Goal: Find contact information: Find contact information

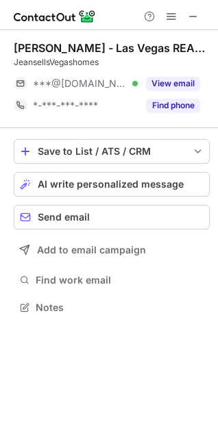
scroll to position [298, 218]
click at [64, 47] on div "Jean Williams - Las Vegas REALTOR®" at bounding box center [112, 48] width 196 height 14
copy div "Williams"
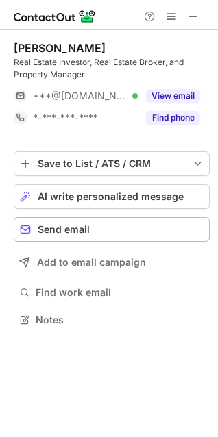
scroll to position [310, 218]
drag, startPoint x: 193, startPoint y: 12, endPoint x: 105, endPoint y: 19, distance: 88.0
click at [193, 12] on span at bounding box center [193, 16] width 11 height 11
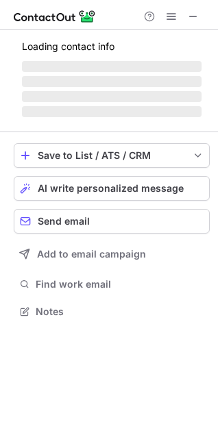
scroll to position [320, 218]
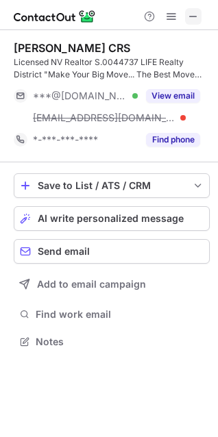
click at [199, 19] on button at bounding box center [193, 16] width 16 height 16
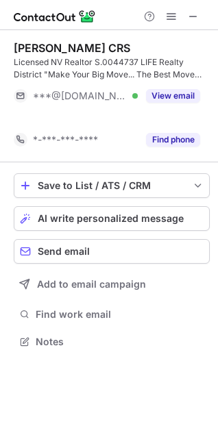
scroll to position [310, 218]
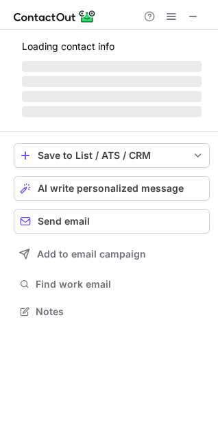
scroll to position [320, 218]
